Goal: Transaction & Acquisition: Purchase product/service

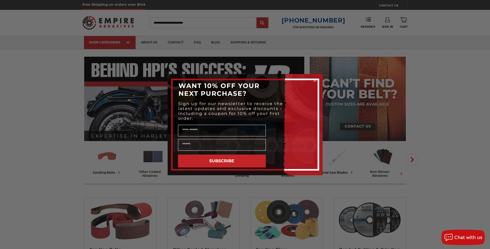
click at [455, 128] on div "Close dialog WANT 10% OFF YOUR NEXT PURCHASE? Sign up for our newsletter to rec…" at bounding box center [245, 124] width 490 height 249
click at [314, 80] on icon "Close dialog" at bounding box center [315, 80] width 2 height 2
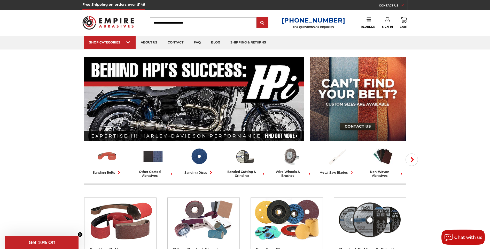
click at [385, 22] on link "Sign In" at bounding box center [387, 22] width 11 height 11
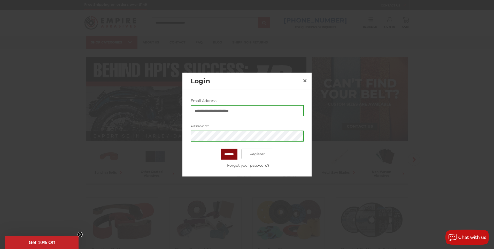
click at [228, 153] on input "*******" at bounding box center [229, 154] width 17 height 11
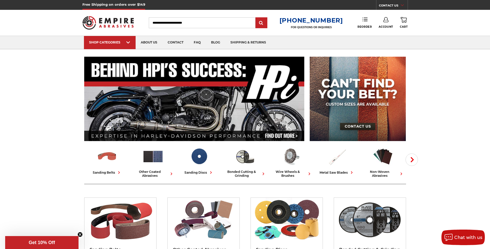
click at [363, 21] on icon at bounding box center [364, 19] width 5 height 5
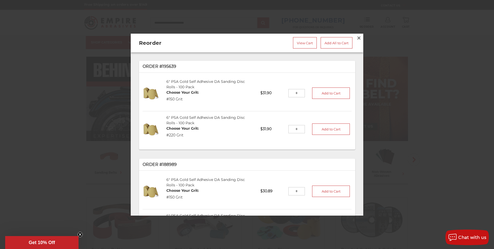
click at [295, 91] on input "tel" at bounding box center [296, 93] width 17 height 8
type input "**"
click at [322, 91] on button "Add to Cart" at bounding box center [331, 92] width 38 height 11
click at [293, 127] on input "tel" at bounding box center [296, 129] width 17 height 8
type input "*"
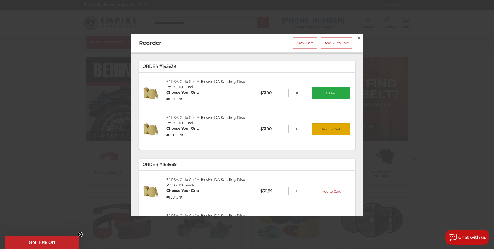
click at [328, 126] on button "Add to Cart" at bounding box center [331, 128] width 38 height 11
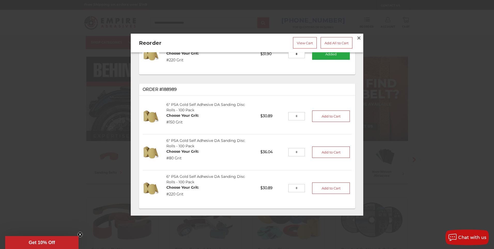
scroll to position [75, 0]
click at [293, 149] on input "tel" at bounding box center [296, 151] width 17 height 8
type input "*"
click at [324, 146] on button "Add to Cart" at bounding box center [331, 151] width 38 height 11
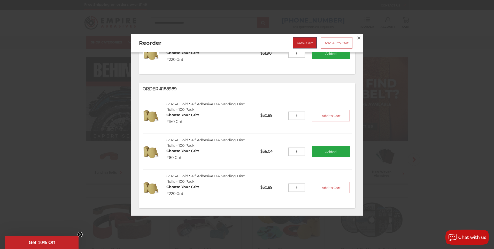
click at [300, 40] on link "View Cart" at bounding box center [305, 42] width 24 height 11
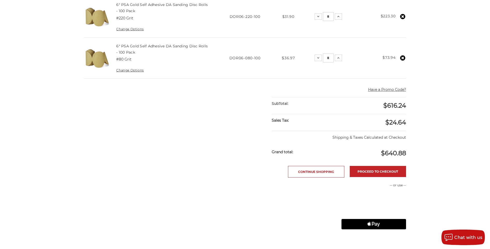
scroll to position [190, 0]
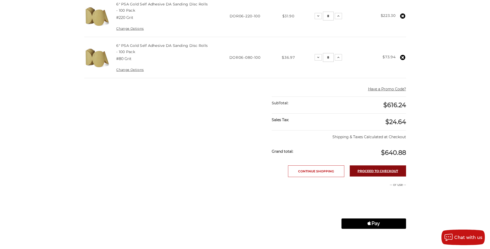
click at [372, 168] on link "Proceed to checkout" at bounding box center [378, 170] width 56 height 11
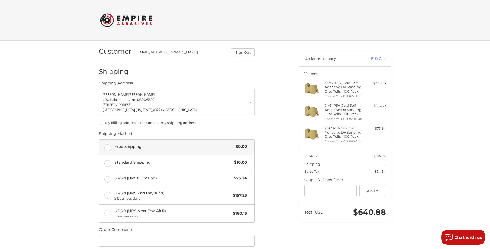
click at [107, 146] on label "Free Shipping $0.00" at bounding box center [176, 147] width 155 height 16
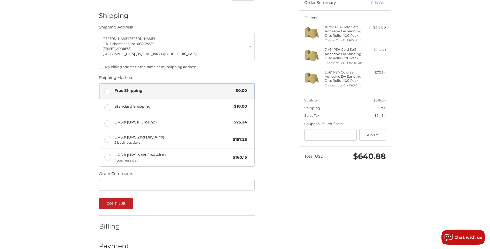
scroll to position [67, 0]
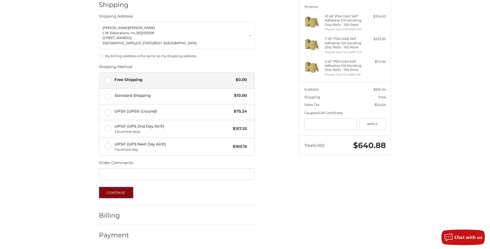
click at [121, 191] on button "Continue" at bounding box center [116, 192] width 34 height 11
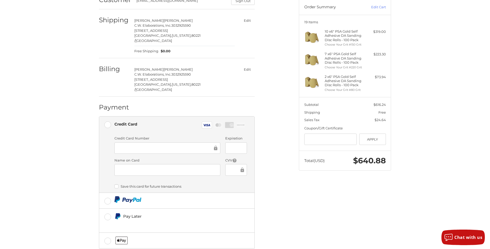
scroll to position [73, 0]
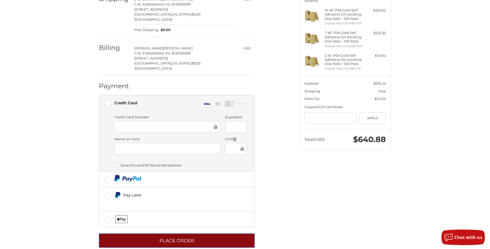
click at [180, 233] on button "Place Order" at bounding box center [177, 240] width 156 height 14
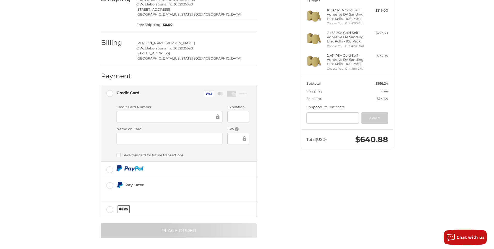
scroll to position [0, 0]
